Goal: Task Accomplishment & Management: Use online tool/utility

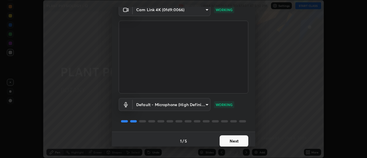
scroll to position [30, 0]
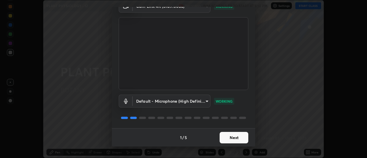
click at [236, 140] on button "Next" at bounding box center [234, 137] width 29 height 11
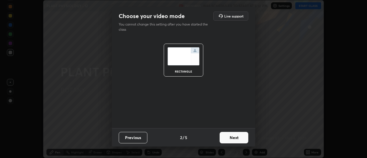
scroll to position [0, 0]
click at [238, 140] on button "Next" at bounding box center [234, 137] width 29 height 11
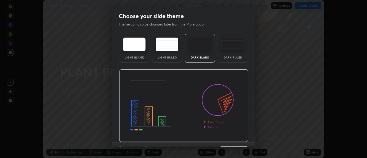
click at [239, 140] on img at bounding box center [183, 105] width 129 height 73
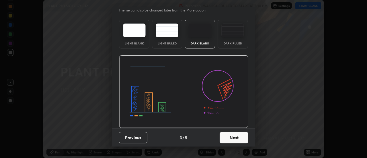
click at [235, 135] on button "Next" at bounding box center [234, 137] width 29 height 11
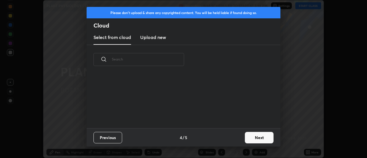
scroll to position [0, 0]
click at [251, 140] on button "Next" at bounding box center [259, 137] width 29 height 11
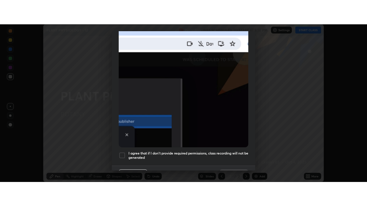
scroll to position [147, 0]
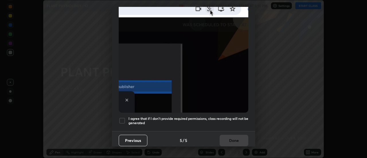
click at [124, 117] on div at bounding box center [122, 120] width 7 height 7
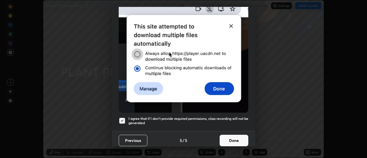
click at [242, 142] on button "Done" at bounding box center [234, 140] width 29 height 11
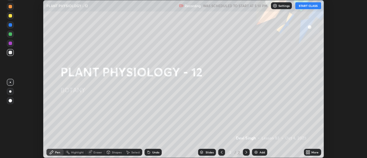
click at [301, 5] on button "START CLASS" at bounding box center [308, 5] width 26 height 7
click at [310, 153] on icon at bounding box center [308, 152] width 1 height 1
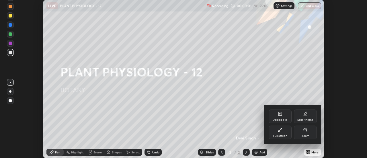
click at [276, 130] on div "Full screen" at bounding box center [280, 133] width 23 height 14
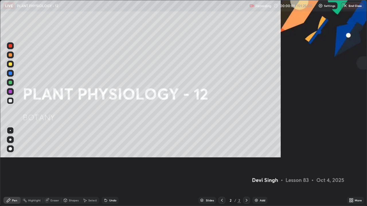
scroll to position [206, 367]
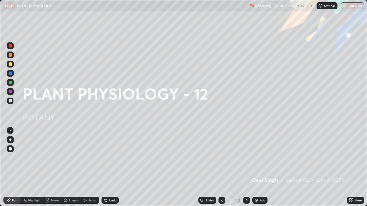
click at [258, 158] on div "Add" at bounding box center [259, 200] width 15 height 7
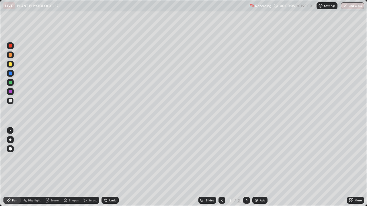
click at [7, 64] on div at bounding box center [10, 64] width 7 height 7
click at [11, 102] on div at bounding box center [10, 100] width 3 height 3
click at [11, 64] on div at bounding box center [10, 63] width 3 height 3
click at [256, 158] on img at bounding box center [256, 200] width 5 height 5
click at [7, 102] on div at bounding box center [10, 100] width 7 height 7
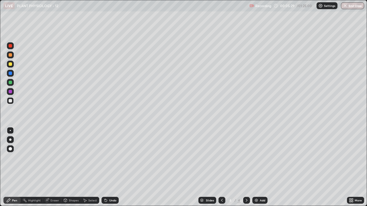
click at [9, 65] on div at bounding box center [10, 63] width 3 height 3
click at [111, 158] on div "Undo" at bounding box center [109, 200] width 17 height 7
click at [11, 102] on div at bounding box center [10, 100] width 3 height 3
click at [10, 74] on div at bounding box center [10, 73] width 3 height 3
click at [11, 100] on div at bounding box center [10, 100] width 3 height 3
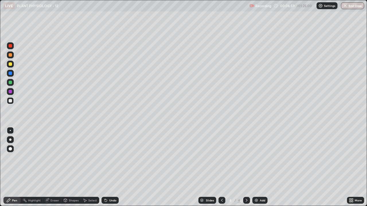
click at [221, 158] on icon at bounding box center [222, 200] width 5 height 5
click at [245, 158] on icon at bounding box center [246, 200] width 5 height 5
click at [7, 61] on div at bounding box center [10, 64] width 7 height 7
click at [10, 99] on div at bounding box center [10, 100] width 3 height 3
click at [9, 71] on div at bounding box center [10, 73] width 7 height 7
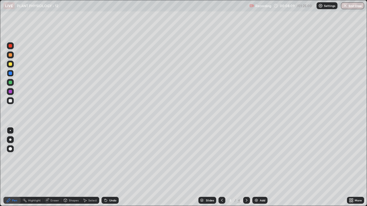
click at [8, 99] on div at bounding box center [10, 100] width 7 height 7
click at [51, 158] on div "Eraser" at bounding box center [52, 200] width 18 height 7
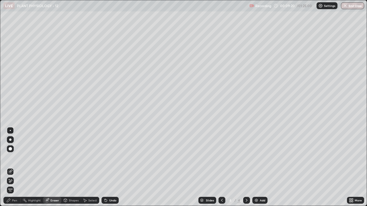
click at [16, 158] on div "Pen" at bounding box center [11, 200] width 17 height 7
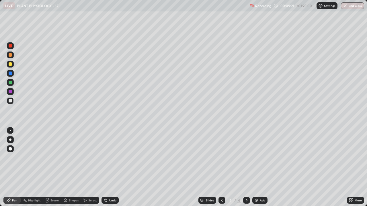
click at [9, 65] on div at bounding box center [10, 63] width 3 height 3
click at [53, 158] on div "Eraser" at bounding box center [54, 200] width 9 height 3
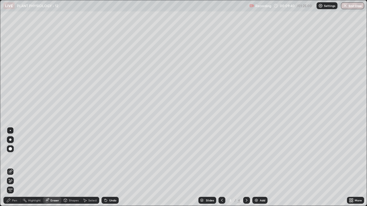
click at [14, 158] on div "Pen" at bounding box center [14, 200] width 5 height 3
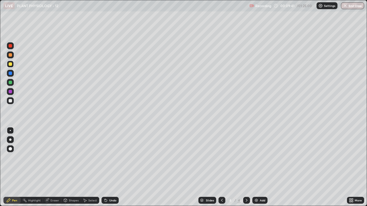
click at [11, 82] on div at bounding box center [10, 82] width 3 height 3
click at [12, 75] on div at bounding box center [10, 73] width 7 height 7
click at [9, 83] on div at bounding box center [10, 82] width 3 height 3
click at [9, 100] on div at bounding box center [10, 100] width 3 height 3
click at [50, 158] on div "Eraser" at bounding box center [52, 200] width 18 height 7
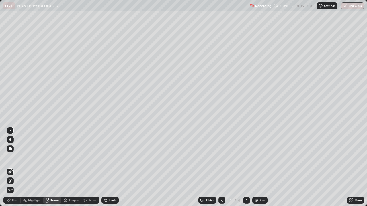
click at [9, 158] on icon at bounding box center [8, 200] width 5 height 5
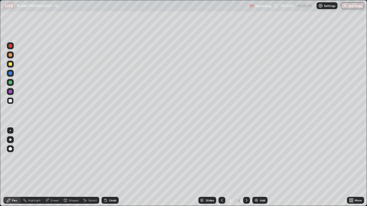
click at [48, 158] on icon at bounding box center [47, 200] width 3 height 3
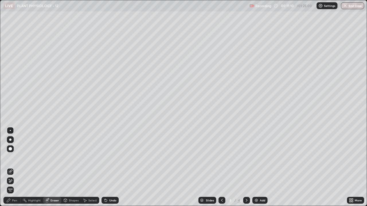
click at [8, 158] on icon at bounding box center [8, 200] width 3 height 3
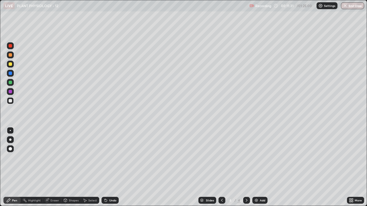
click at [47, 158] on icon at bounding box center [47, 200] width 3 height 3
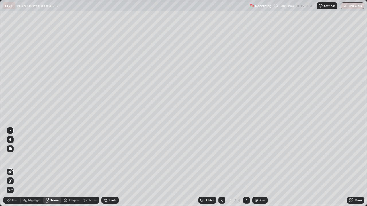
click at [11, 158] on icon at bounding box center [8, 200] width 5 height 5
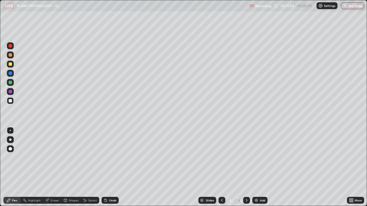
click at [9, 74] on div at bounding box center [10, 73] width 3 height 3
click at [11, 103] on div at bounding box center [10, 100] width 7 height 7
click at [9, 64] on div at bounding box center [10, 63] width 3 height 3
click at [8, 73] on div at bounding box center [10, 73] width 7 height 7
click at [105, 158] on icon at bounding box center [105, 199] width 1 height 1
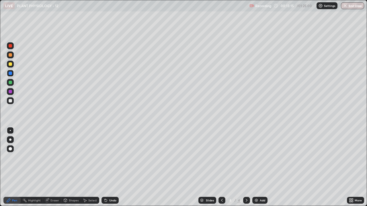
click at [10, 100] on div at bounding box center [10, 100] width 3 height 3
click at [10, 74] on div at bounding box center [10, 73] width 3 height 3
click at [112, 158] on div "Undo" at bounding box center [112, 200] width 7 height 3
click at [10, 92] on div at bounding box center [10, 91] width 3 height 3
click at [9, 102] on div at bounding box center [10, 100] width 3 height 3
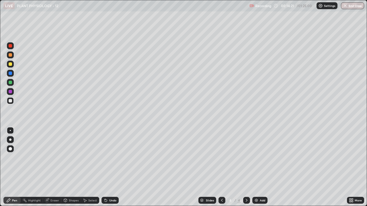
click at [12, 93] on div at bounding box center [10, 91] width 7 height 7
click at [10, 64] on div at bounding box center [10, 63] width 3 height 3
click at [9, 99] on div at bounding box center [10, 100] width 7 height 7
click at [51, 158] on div "Eraser" at bounding box center [54, 200] width 9 height 3
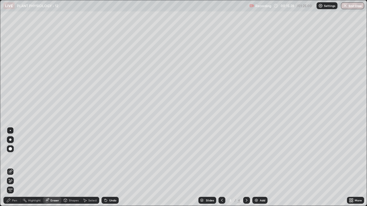
click at [13, 158] on div "Pen" at bounding box center [14, 200] width 5 height 3
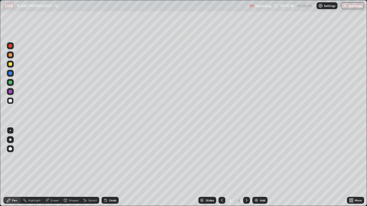
click at [9, 73] on div at bounding box center [10, 73] width 3 height 3
click at [50, 158] on div "Eraser" at bounding box center [52, 200] width 18 height 7
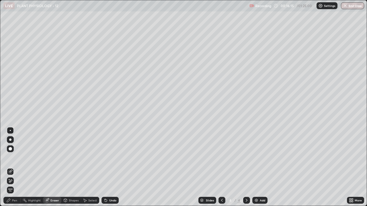
click at [11, 158] on div "Pen" at bounding box center [11, 200] width 17 height 7
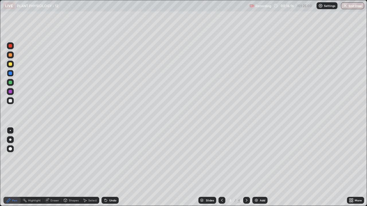
click at [9, 101] on div at bounding box center [10, 100] width 3 height 3
click at [9, 65] on div at bounding box center [10, 63] width 3 height 3
click at [11, 103] on div at bounding box center [10, 100] width 7 height 7
click at [11, 83] on div at bounding box center [10, 82] width 3 height 3
click at [108, 158] on div "Undo" at bounding box center [109, 200] width 17 height 7
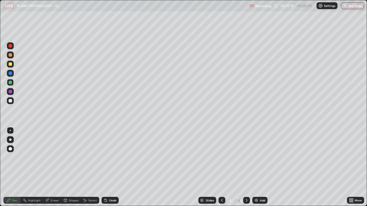
click at [108, 158] on div "Undo" at bounding box center [109, 200] width 17 height 7
click at [107, 158] on icon at bounding box center [105, 200] width 5 height 5
click at [9, 102] on div at bounding box center [10, 100] width 3 height 3
click at [10, 64] on div at bounding box center [10, 63] width 3 height 3
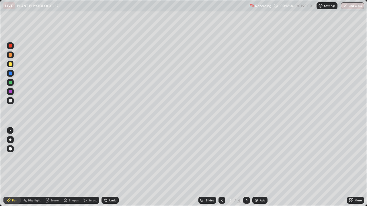
click at [10, 83] on div at bounding box center [10, 82] width 3 height 3
click at [10, 99] on div at bounding box center [10, 100] width 3 height 3
click at [112, 158] on div "Undo" at bounding box center [112, 200] width 7 height 3
click at [111, 158] on div "Undo" at bounding box center [112, 200] width 7 height 3
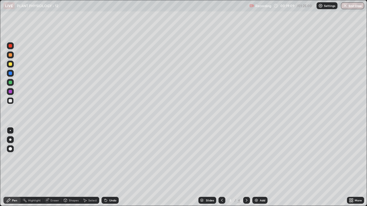
click at [110, 158] on div "Undo" at bounding box center [109, 200] width 17 height 7
click at [109, 158] on div "Undo" at bounding box center [109, 200] width 17 height 7
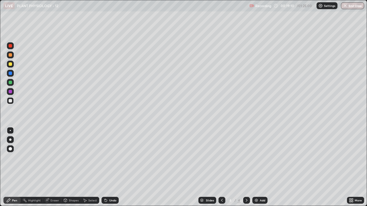
click at [109, 158] on div "Undo" at bounding box center [109, 200] width 17 height 7
click at [9, 83] on div at bounding box center [10, 82] width 3 height 3
click at [10, 102] on div at bounding box center [10, 100] width 3 height 3
click at [9, 65] on div at bounding box center [10, 63] width 3 height 3
click at [8, 75] on div at bounding box center [10, 73] width 7 height 7
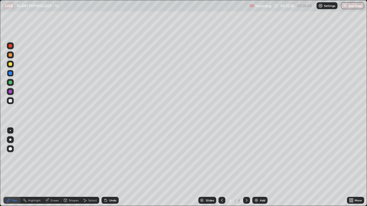
click at [258, 158] on div "Add" at bounding box center [259, 200] width 15 height 7
click at [7, 65] on div at bounding box center [10, 64] width 7 height 7
click at [9, 83] on div at bounding box center [10, 82] width 3 height 3
click at [52, 158] on div "Eraser" at bounding box center [54, 200] width 9 height 3
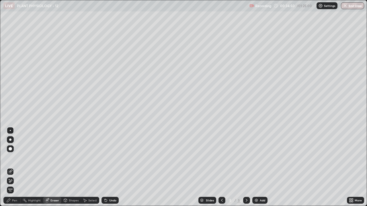
click at [13, 158] on div "Pen" at bounding box center [14, 200] width 5 height 3
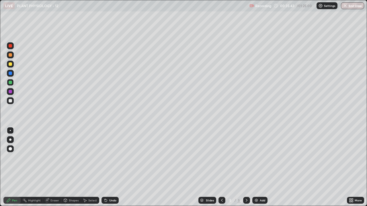
click at [11, 74] on div at bounding box center [10, 73] width 3 height 3
click at [11, 83] on div at bounding box center [10, 82] width 3 height 3
click at [9, 62] on div at bounding box center [10, 63] width 3 height 3
click at [9, 81] on div at bounding box center [10, 82] width 3 height 3
click at [109, 158] on div "Undo" at bounding box center [112, 200] width 7 height 3
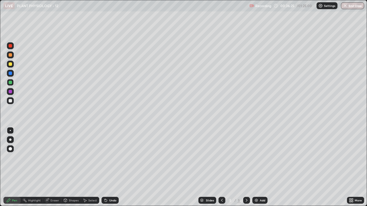
click at [107, 158] on div "Undo" at bounding box center [109, 200] width 17 height 7
click at [48, 158] on icon at bounding box center [47, 200] width 3 height 3
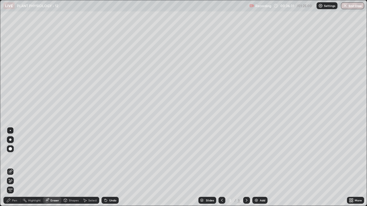
click at [15, 158] on div "Pen" at bounding box center [14, 200] width 5 height 3
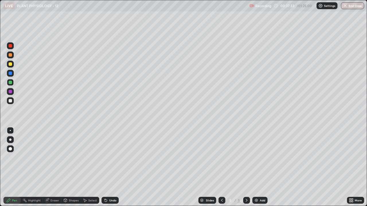
click at [10, 75] on div at bounding box center [10, 73] width 3 height 3
click at [9, 64] on div at bounding box center [10, 63] width 3 height 3
click at [11, 46] on div at bounding box center [10, 45] width 3 height 3
click at [10, 92] on div at bounding box center [10, 91] width 3 height 3
click at [107, 158] on div "Undo" at bounding box center [109, 200] width 17 height 7
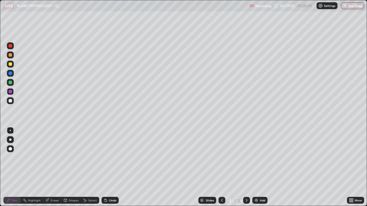
click at [109, 158] on div "Undo" at bounding box center [112, 200] width 7 height 3
click at [255, 158] on img at bounding box center [256, 200] width 5 height 5
click at [9, 63] on div at bounding box center [10, 63] width 3 height 3
click at [55, 158] on div "Eraser" at bounding box center [54, 200] width 9 height 3
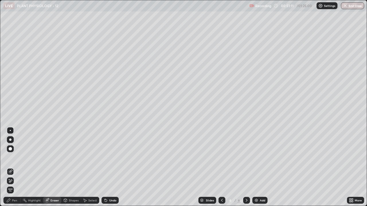
click at [11, 158] on icon at bounding box center [8, 200] width 5 height 5
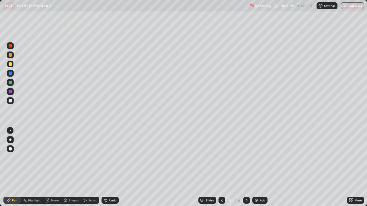
click at [110, 158] on div "Undo" at bounding box center [112, 200] width 7 height 3
click at [49, 158] on icon at bounding box center [47, 200] width 5 height 5
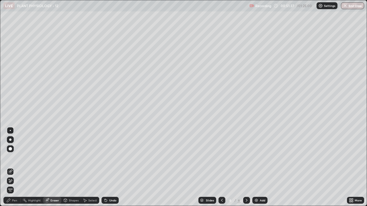
click at [17, 158] on div "Pen" at bounding box center [14, 200] width 5 height 3
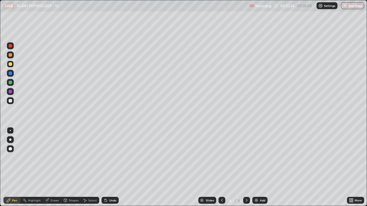
click at [9, 82] on div at bounding box center [10, 82] width 3 height 3
click at [51, 158] on div "Eraser" at bounding box center [54, 200] width 9 height 3
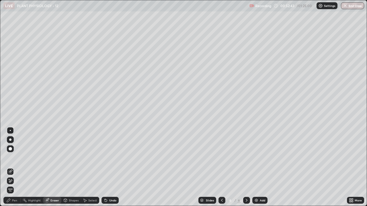
click at [17, 158] on div "Pen" at bounding box center [11, 200] width 17 height 7
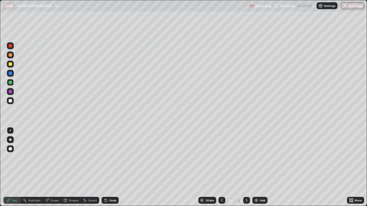
click at [11, 63] on div at bounding box center [10, 63] width 3 height 3
click at [54, 158] on div "Eraser" at bounding box center [54, 200] width 9 height 3
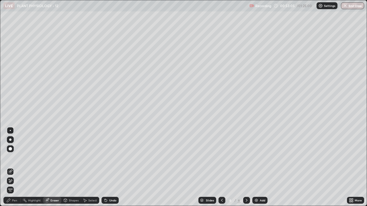
click at [14, 158] on div "Pen" at bounding box center [14, 200] width 5 height 3
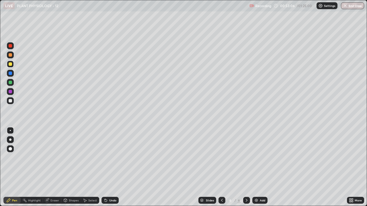
click at [10, 82] on div at bounding box center [10, 82] width 3 height 3
click at [112, 158] on div "Undo" at bounding box center [109, 200] width 17 height 7
click at [9, 75] on div at bounding box center [10, 73] width 3 height 3
click at [9, 100] on div at bounding box center [10, 100] width 3 height 3
click at [11, 82] on div at bounding box center [10, 82] width 3 height 3
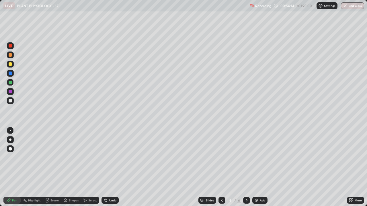
click at [11, 65] on div at bounding box center [10, 63] width 3 height 3
click at [11, 83] on div at bounding box center [10, 82] width 3 height 3
click at [10, 91] on div at bounding box center [10, 91] width 3 height 3
click at [10, 81] on div at bounding box center [10, 82] width 3 height 3
click at [11, 74] on div at bounding box center [10, 73] width 3 height 3
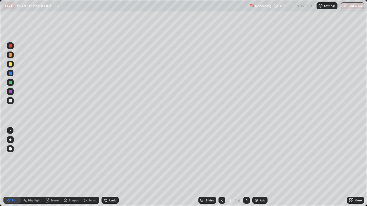
click at [51, 158] on div "Eraser" at bounding box center [54, 200] width 9 height 3
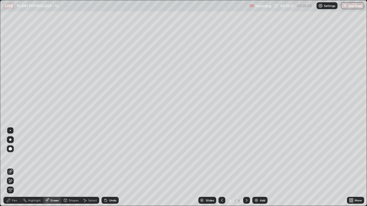
click at [13, 158] on div "Pen" at bounding box center [11, 200] width 17 height 7
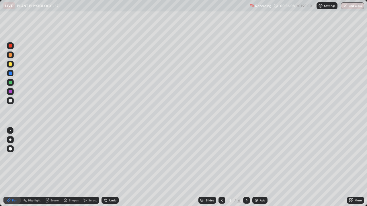
click at [10, 92] on div at bounding box center [10, 91] width 3 height 3
click at [10, 101] on div at bounding box center [10, 100] width 3 height 3
click at [10, 45] on div at bounding box center [10, 45] width 3 height 3
click at [11, 73] on div at bounding box center [10, 73] width 3 height 3
click at [11, 101] on div at bounding box center [10, 100] width 3 height 3
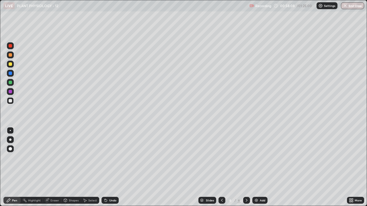
click at [9, 64] on div at bounding box center [10, 63] width 3 height 3
click at [107, 158] on icon at bounding box center [105, 200] width 5 height 5
click at [109, 158] on div "Undo" at bounding box center [112, 200] width 7 height 3
click at [261, 158] on div "Add" at bounding box center [262, 200] width 5 height 3
click at [11, 102] on div at bounding box center [10, 100] width 3 height 3
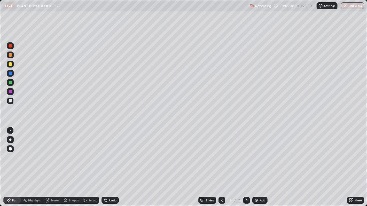
click at [109, 158] on div "Undo" at bounding box center [112, 200] width 7 height 3
click at [110, 158] on div "Undo" at bounding box center [112, 200] width 7 height 3
click at [109, 158] on div "Undo" at bounding box center [112, 200] width 7 height 3
click at [105, 158] on icon at bounding box center [105, 199] width 1 height 1
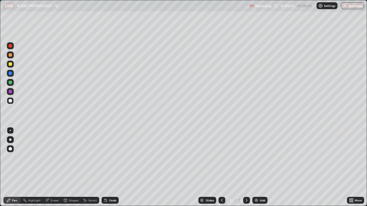
click at [110, 158] on div "Undo" at bounding box center [112, 200] width 7 height 3
click at [10, 64] on div at bounding box center [10, 63] width 3 height 3
click at [9, 102] on div at bounding box center [10, 100] width 7 height 7
click at [10, 64] on div at bounding box center [10, 63] width 3 height 3
click at [9, 101] on div at bounding box center [10, 100] width 3 height 3
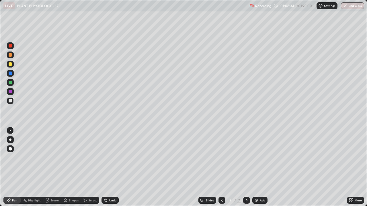
click at [11, 66] on div at bounding box center [10, 64] width 7 height 7
click at [111, 158] on div "Undo" at bounding box center [112, 200] width 7 height 3
click at [109, 158] on div "Undo" at bounding box center [112, 200] width 7 height 3
click at [10, 101] on div at bounding box center [10, 100] width 3 height 3
click at [89, 158] on div "Select" at bounding box center [92, 200] width 9 height 3
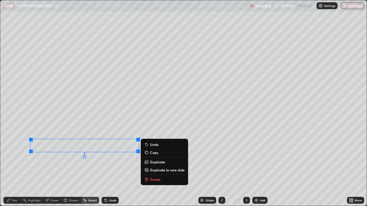
click at [66, 158] on div "0 ° Undo Copy Duplicate Duplicate to new slide Delete" at bounding box center [183, 103] width 366 height 206
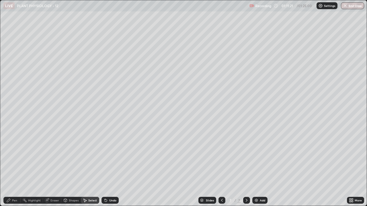
click at [13, 158] on div "Pen" at bounding box center [11, 200] width 17 height 7
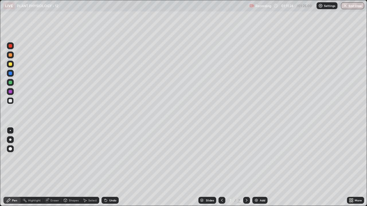
click at [11, 73] on div at bounding box center [10, 73] width 3 height 3
click at [9, 91] on div at bounding box center [10, 91] width 3 height 3
click at [263, 158] on div "Add" at bounding box center [259, 200] width 15 height 7
click at [10, 64] on div at bounding box center [10, 63] width 3 height 3
click at [106, 158] on icon at bounding box center [105, 200] width 5 height 5
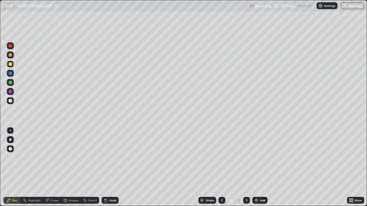
click at [108, 158] on div "Undo" at bounding box center [109, 200] width 17 height 7
click at [109, 158] on div "Undo" at bounding box center [112, 200] width 7 height 3
click at [107, 158] on div "Undo" at bounding box center [109, 200] width 17 height 7
click at [10, 101] on div at bounding box center [10, 100] width 3 height 3
click at [108, 158] on div "Undo" at bounding box center [109, 200] width 17 height 7
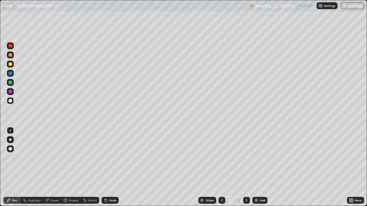
click at [108, 158] on div "Undo" at bounding box center [109, 200] width 17 height 7
click at [109, 158] on div "Undo" at bounding box center [112, 200] width 7 height 3
click at [349, 5] on button "End Class" at bounding box center [352, 5] width 23 height 7
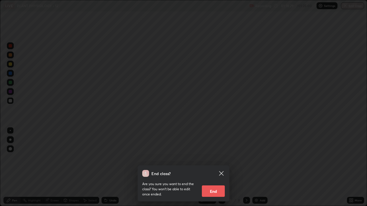
click at [215, 158] on button "End" at bounding box center [213, 191] width 23 height 11
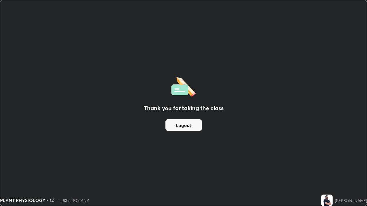
click at [195, 127] on button "Logout" at bounding box center [183, 125] width 36 height 11
